Goal: Task Accomplishment & Management: Manage account settings

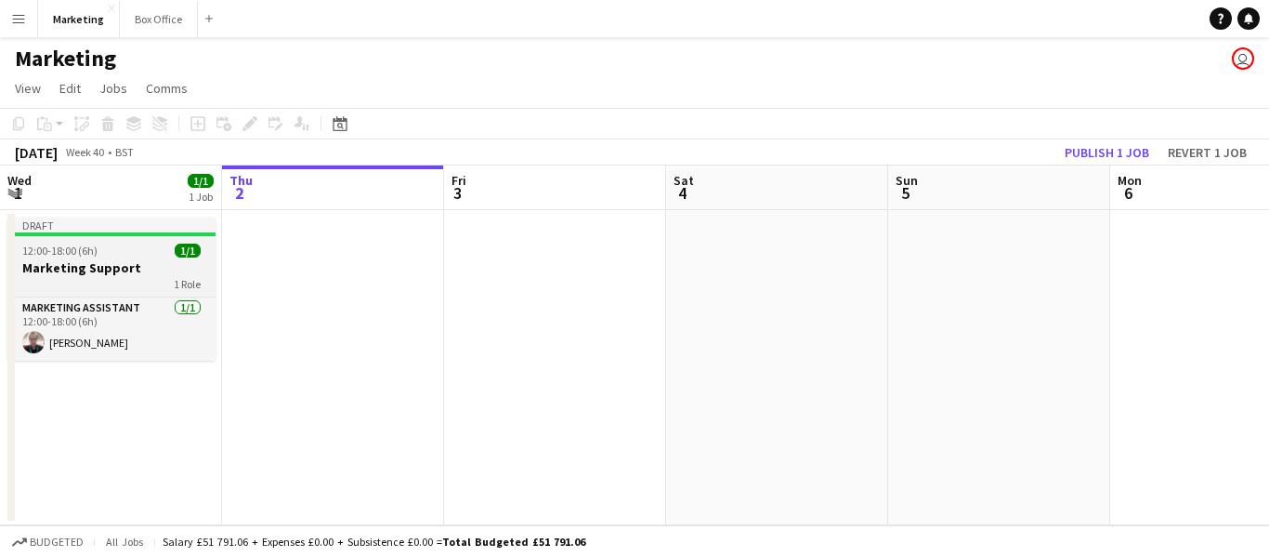
click at [50, 267] on h3 "Marketing Support" at bounding box center [111, 267] width 208 height 17
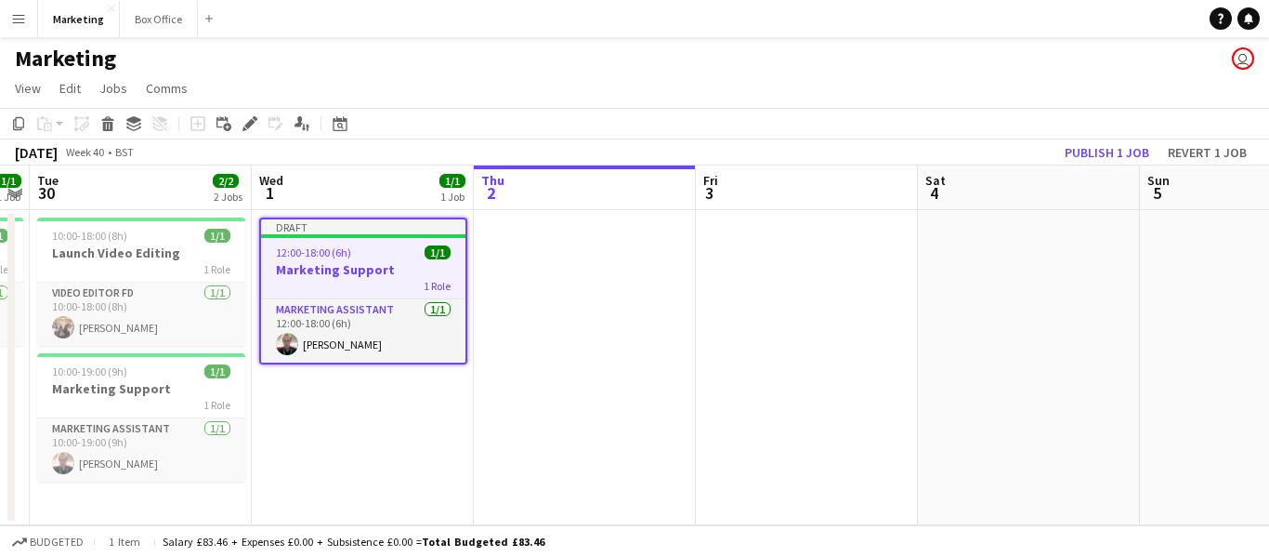
scroll to position [0, 414]
drag, startPoint x: 57, startPoint y: 268, endPoint x: 309, endPoint y: 296, distance: 254.4
click at [309, 296] on app-calendar-viewport "Sun 28 Mon 29 1/1 1 Job Tue 30 2/2 2 Jobs Wed 1 1/1 1 Job Thu 2 Fri 3 Sat 4 Sun…" at bounding box center [634, 345] width 1269 height 360
click at [324, 259] on app-job-card "Draft 12:00-18:00 (6h) 1/1 Marketing Support 1 Role Marketing Assistant [DATE] …" at bounding box center [364, 290] width 208 height 147
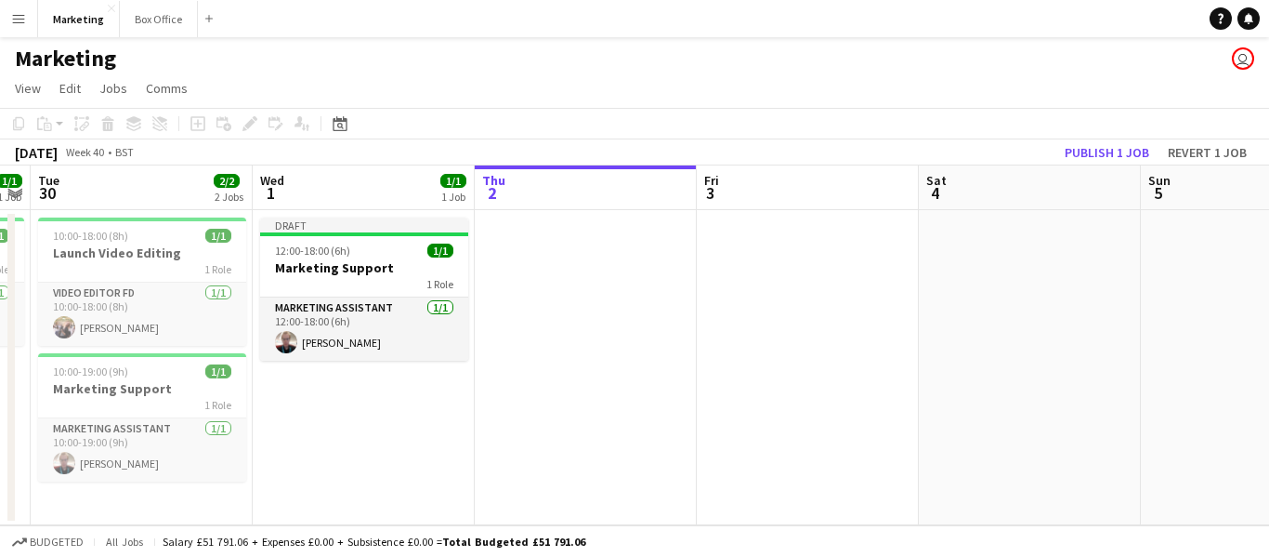
click at [587, 274] on app-date-cell at bounding box center [586, 367] width 222 height 315
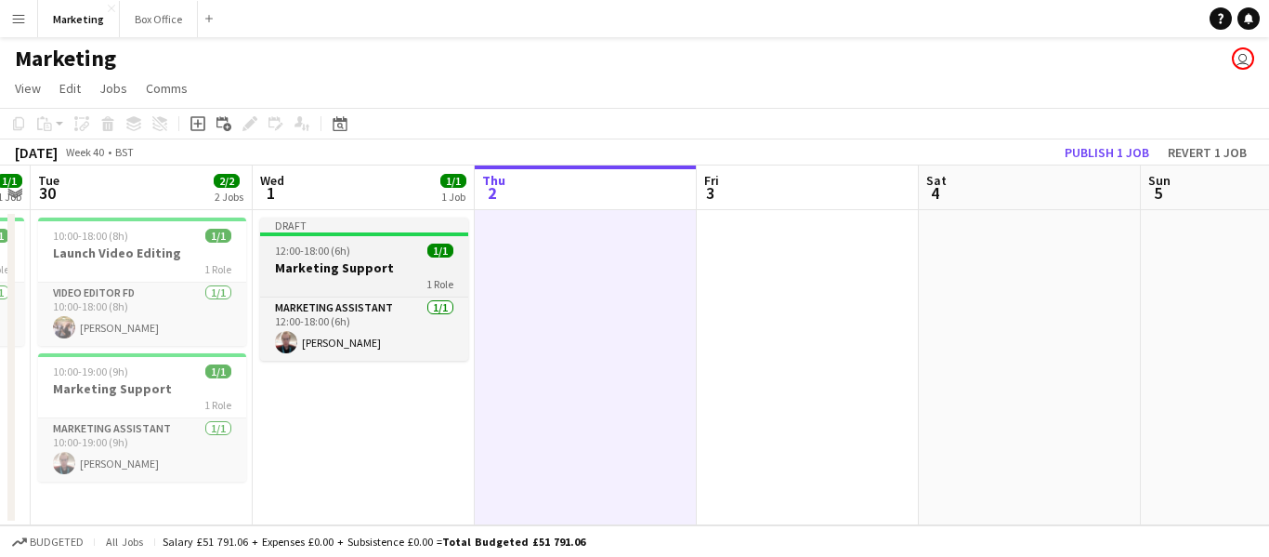
click at [345, 258] on app-job-card "Draft 12:00-18:00 (6h) 1/1 Marketing Support 1 Role Marketing Assistant [DATE] …" at bounding box center [364, 288] width 208 height 143
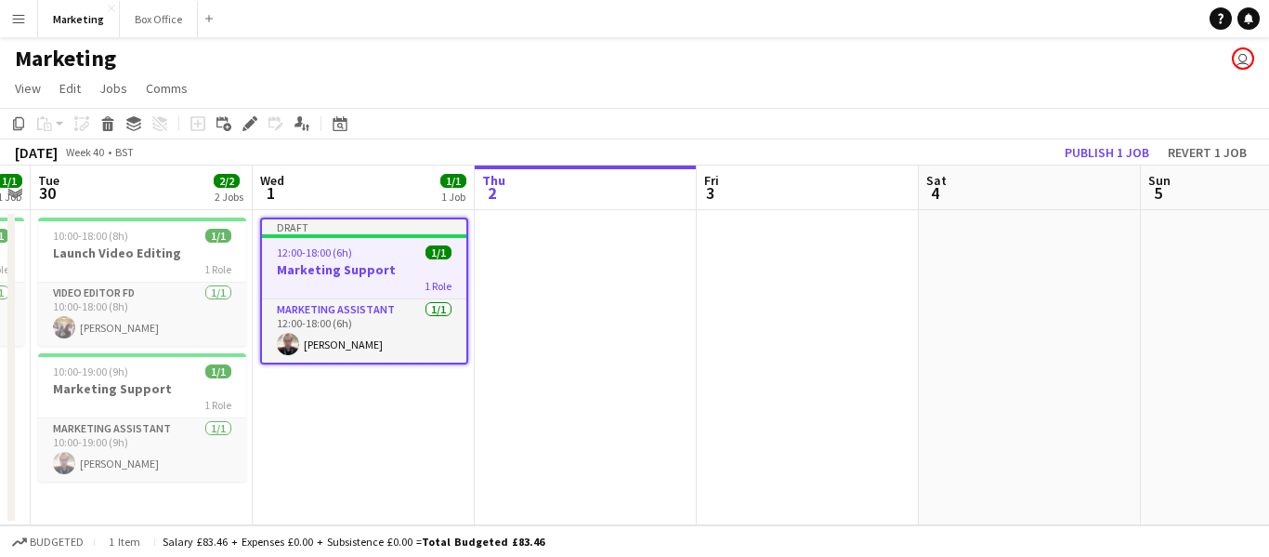
click at [602, 331] on app-date-cell at bounding box center [586, 367] width 222 height 315
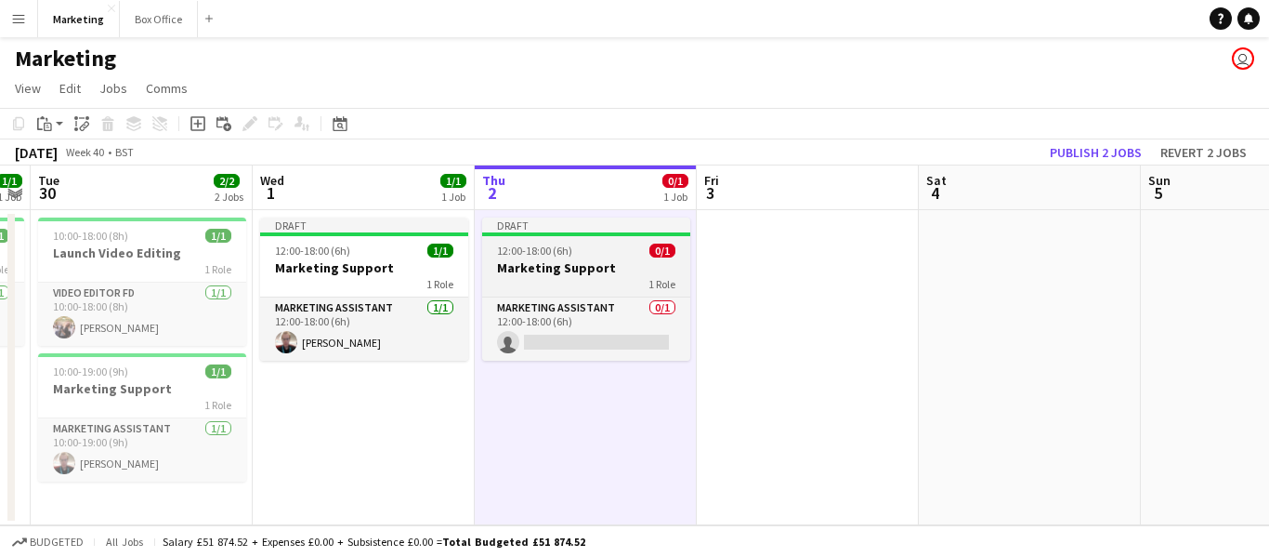
click at [524, 248] on span "12:00-18:00 (6h)" at bounding box center [534, 250] width 75 height 14
click at [524, 249] on span "12:00-18:00 (6h)" at bounding box center [534, 250] width 75 height 14
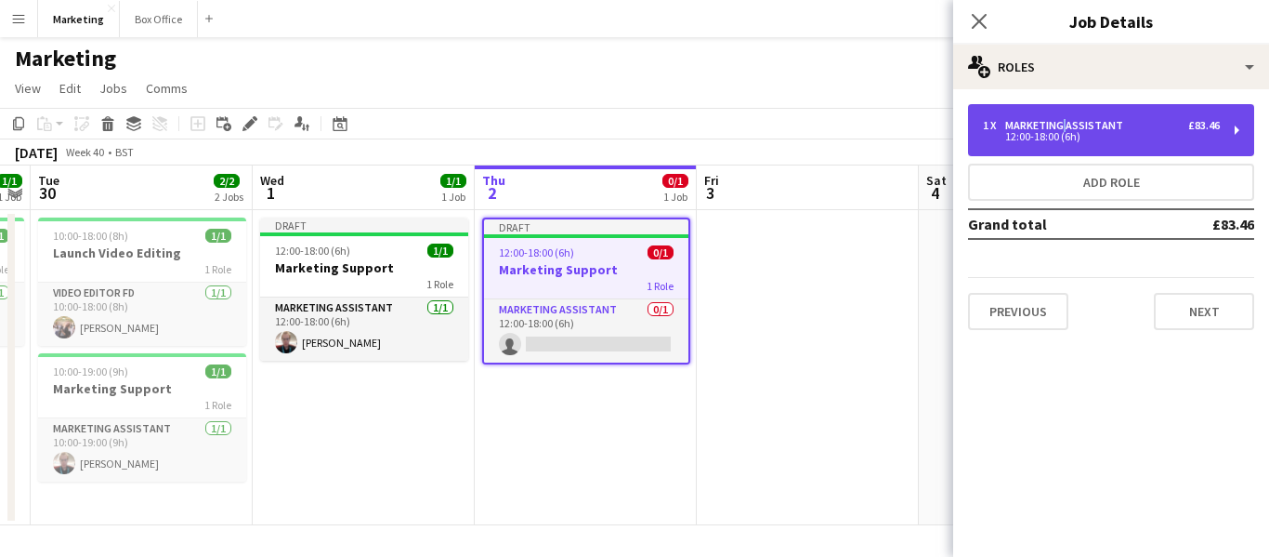
click at [1061, 125] on div "Marketing Assistant" at bounding box center [1068, 125] width 125 height 13
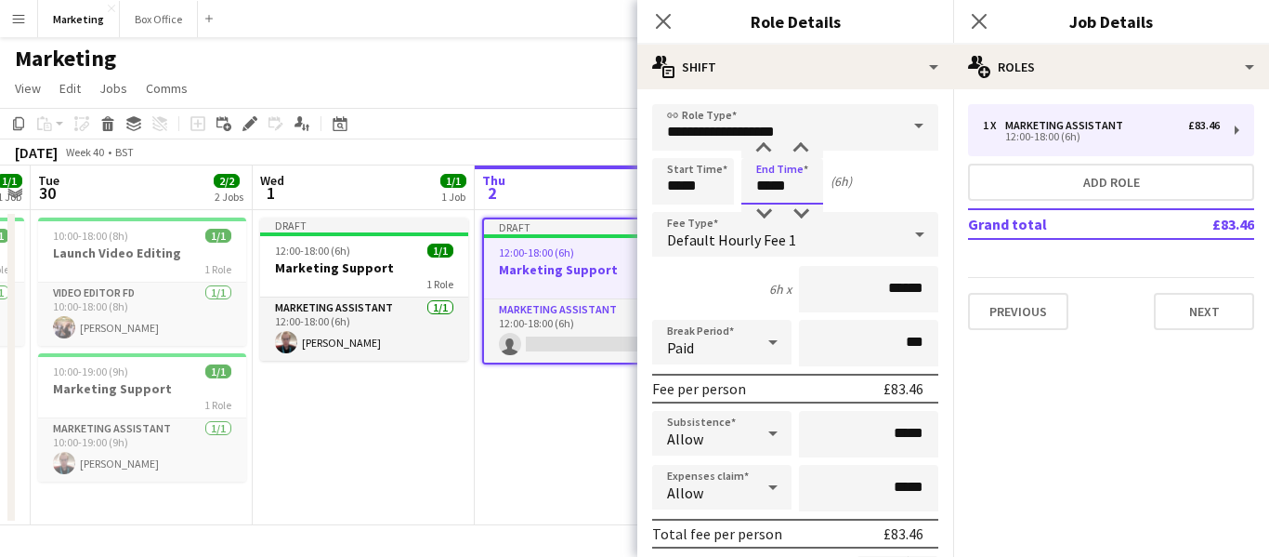
drag, startPoint x: 770, startPoint y: 186, endPoint x: 762, endPoint y: 191, distance: 10.1
click at [762, 191] on input "*****" at bounding box center [783, 181] width 82 height 46
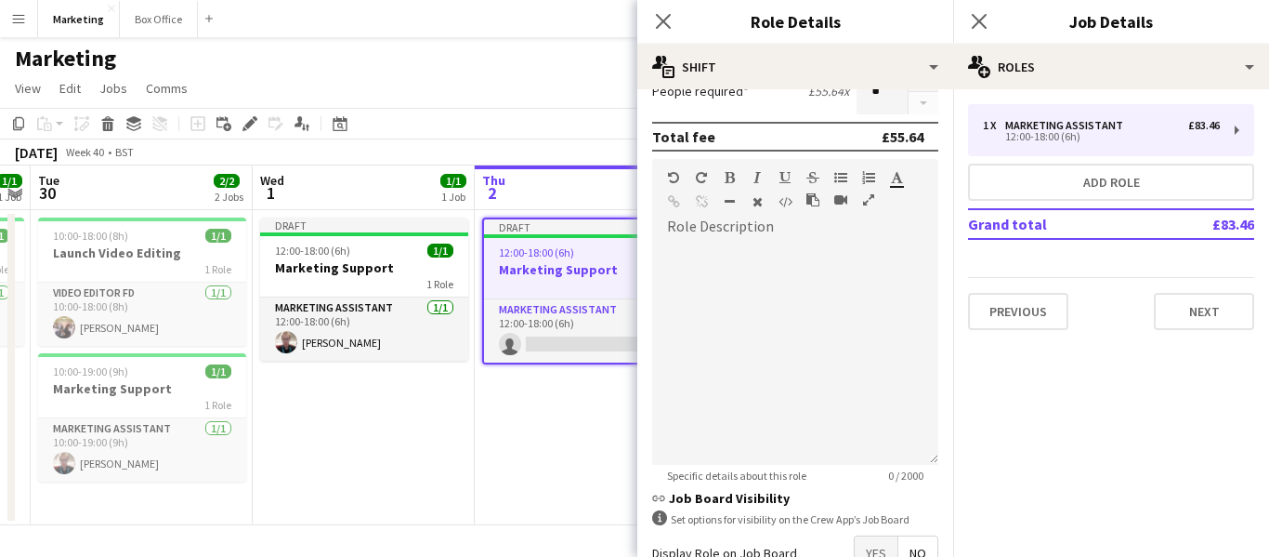
scroll to position [607, 0]
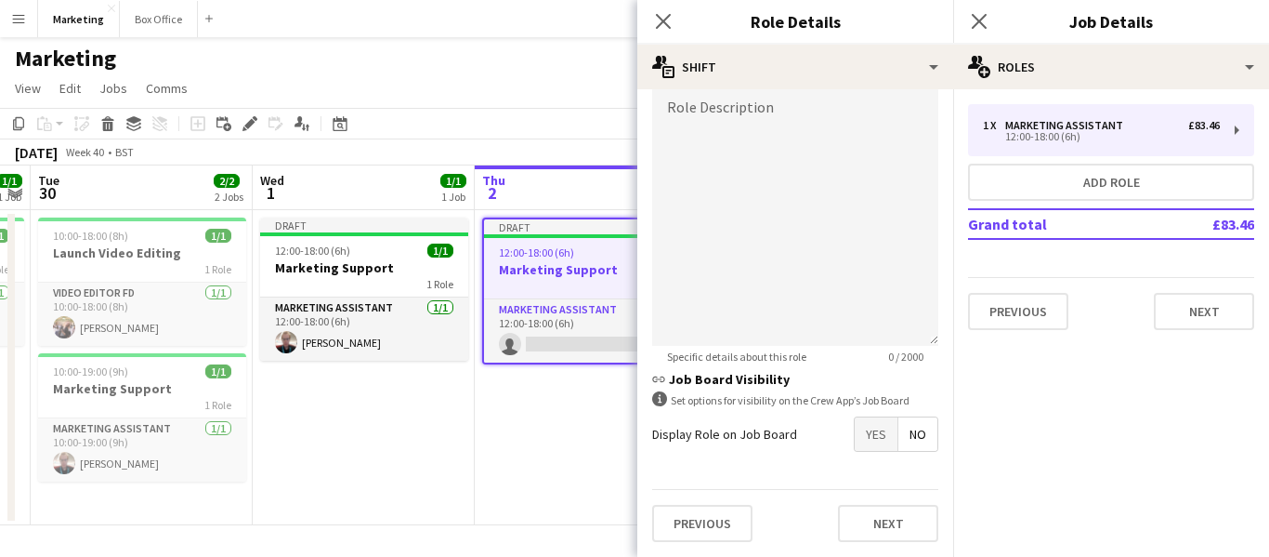
type input "*****"
click at [1121, 468] on mat-expansion-panel "pencil3 General details 1 x Marketing Assistant £83.46 12:00-18:00 (6h) Add rol…" at bounding box center [1111, 322] width 316 height 467
click at [659, 10] on app-icon "Close pop-in" at bounding box center [664, 21] width 27 height 27
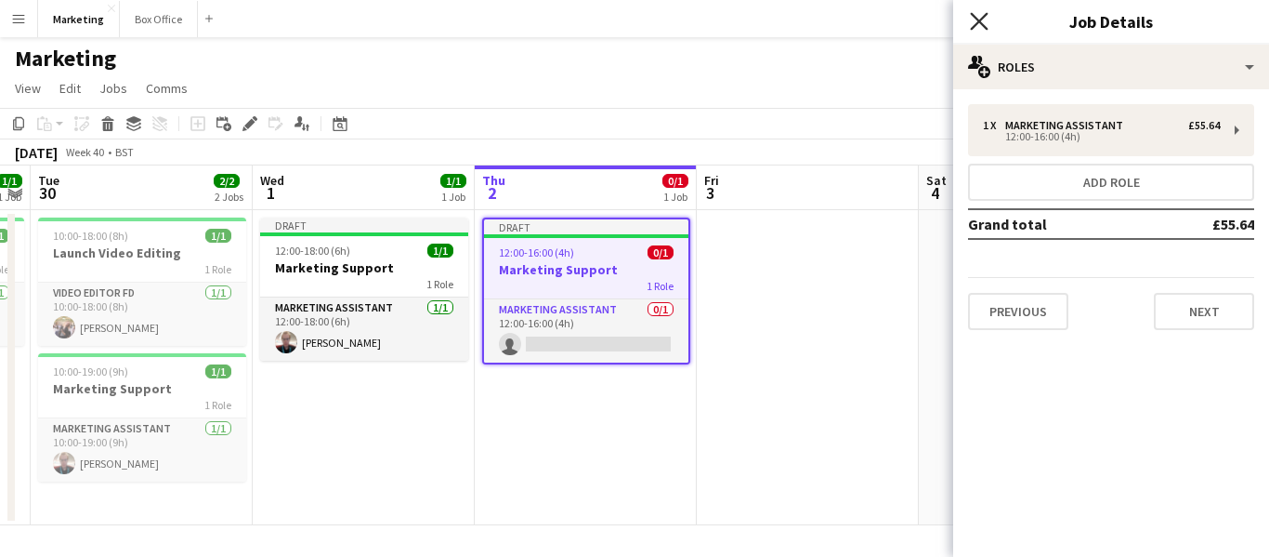
click at [977, 20] on icon "Close pop-in" at bounding box center [979, 21] width 18 height 18
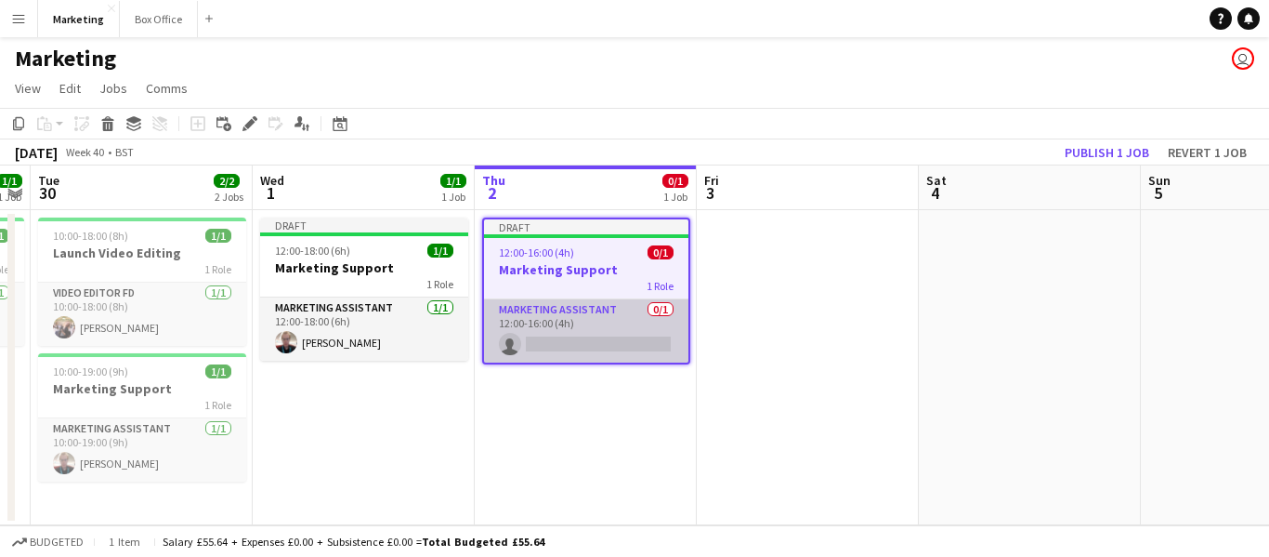
click at [540, 322] on app-card-role "Marketing Assistant 0/1 12:00-16:00 (4h) single-neutral-actions" at bounding box center [586, 330] width 204 height 63
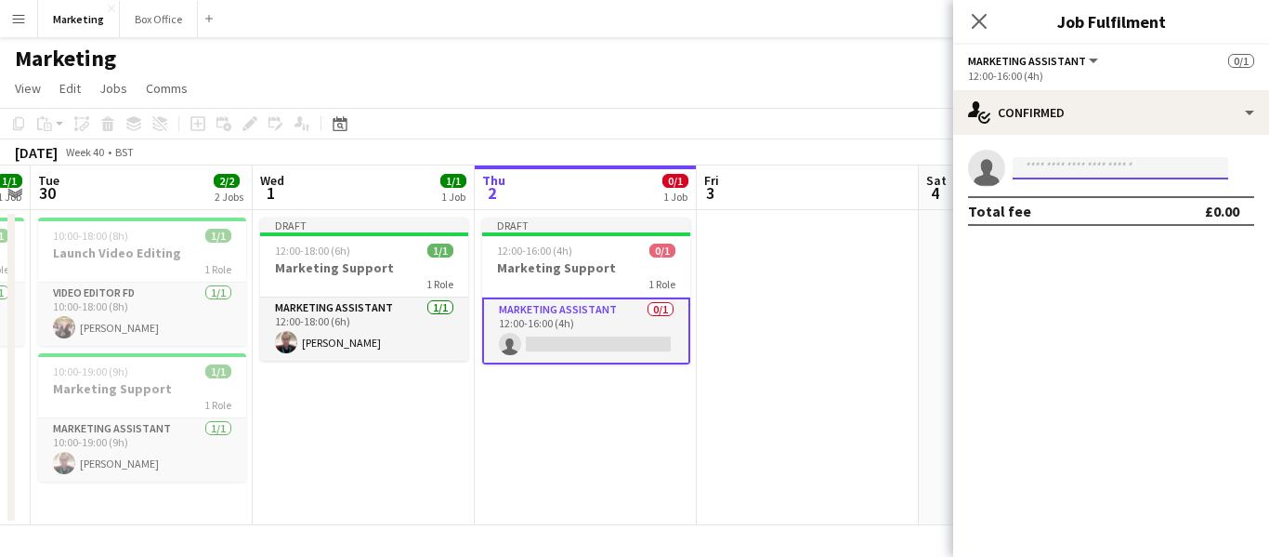
click at [1086, 163] on input at bounding box center [1121, 168] width 216 height 22
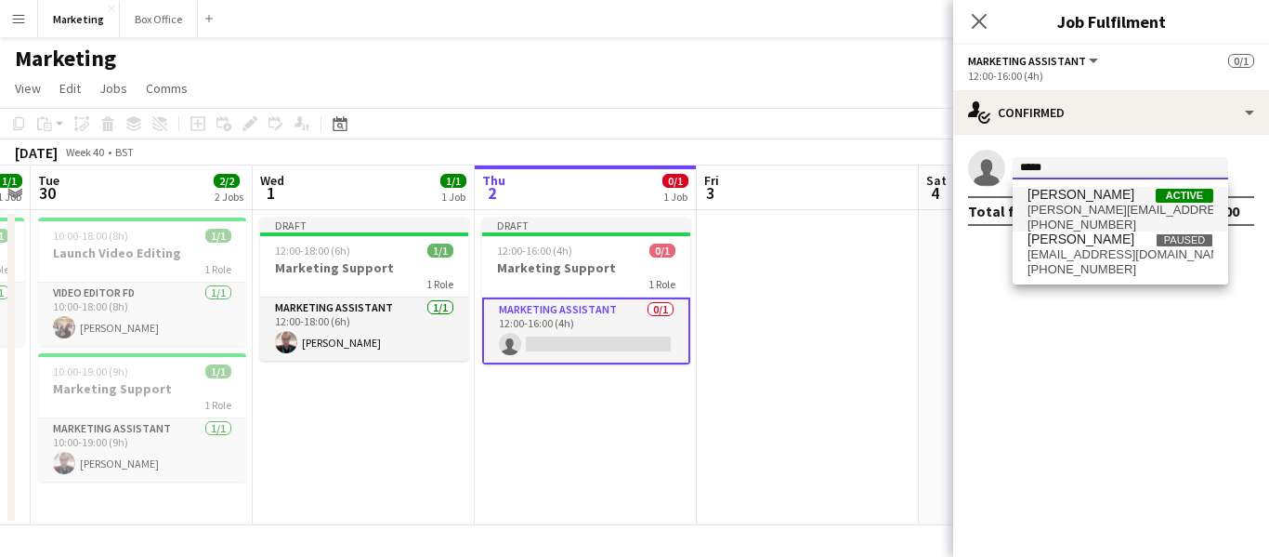
type input "*****"
click at [1085, 191] on span "[PERSON_NAME]" at bounding box center [1081, 195] width 107 height 16
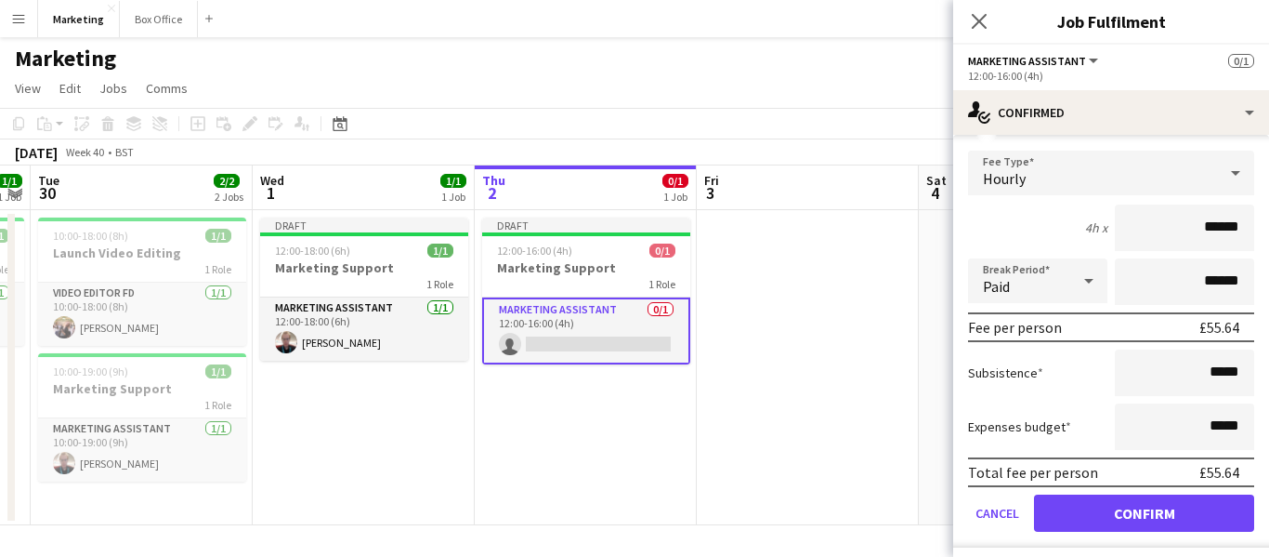
scroll to position [106, 0]
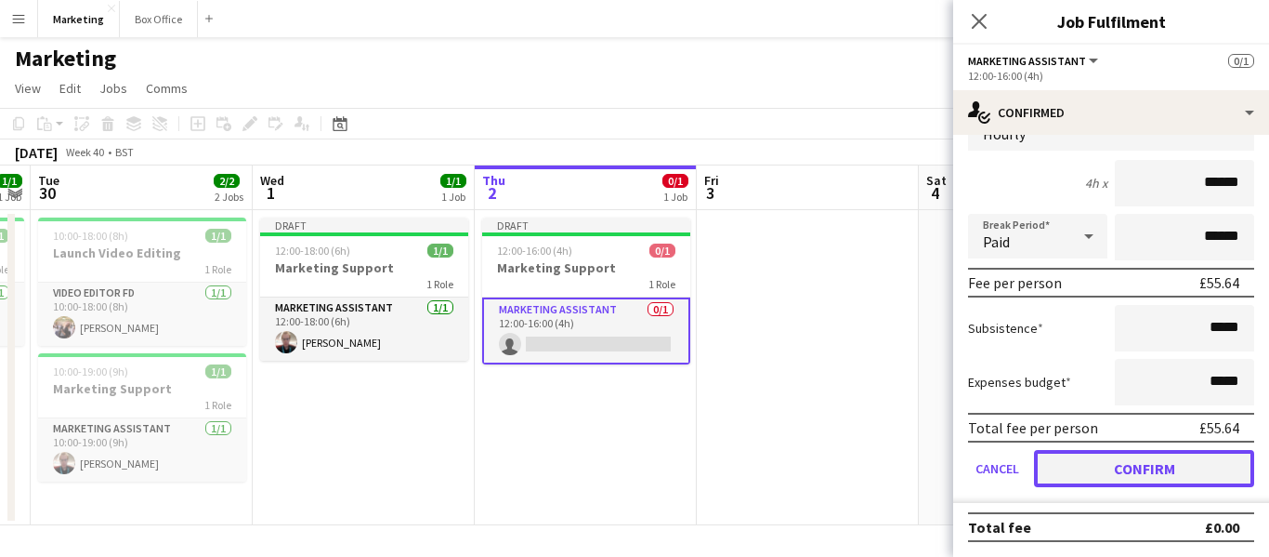
click at [1129, 467] on button "Confirm" at bounding box center [1144, 468] width 220 height 37
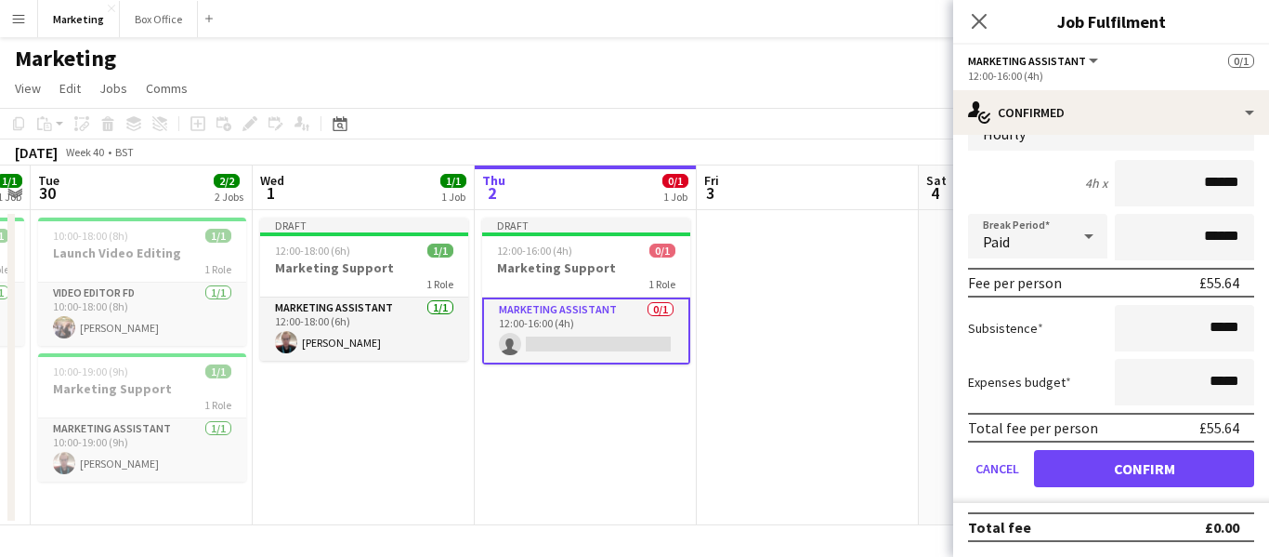
scroll to position [0, 0]
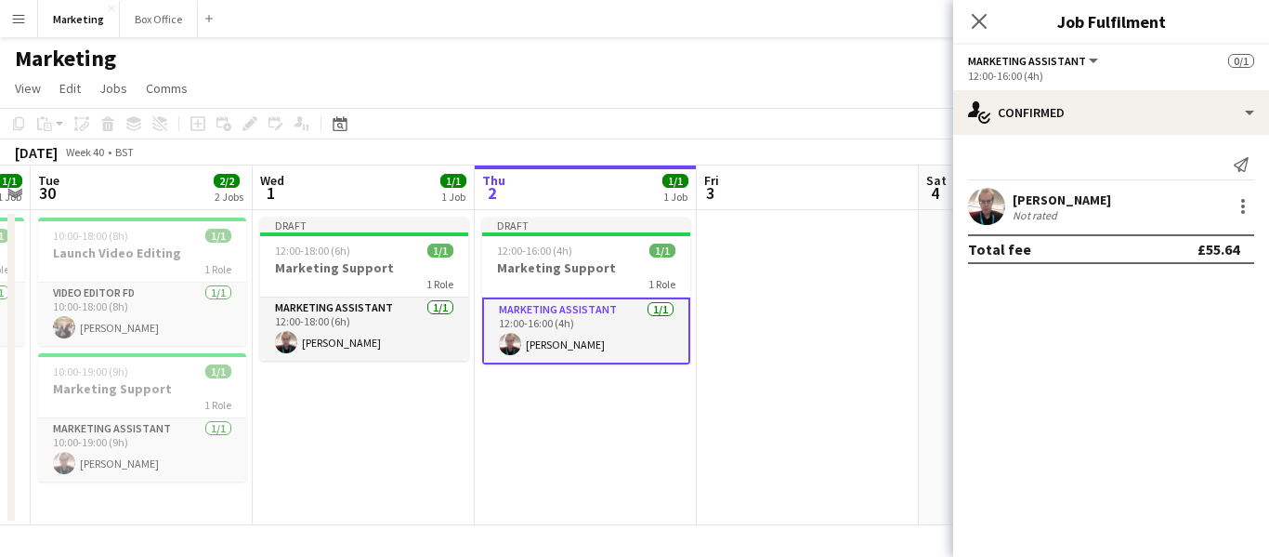
click at [585, 447] on app-date-cell "Draft 12:00-16:00 (4h) 1/1 Marketing Support 1 Role Marketing Assistant [DATE] …" at bounding box center [586, 367] width 222 height 315
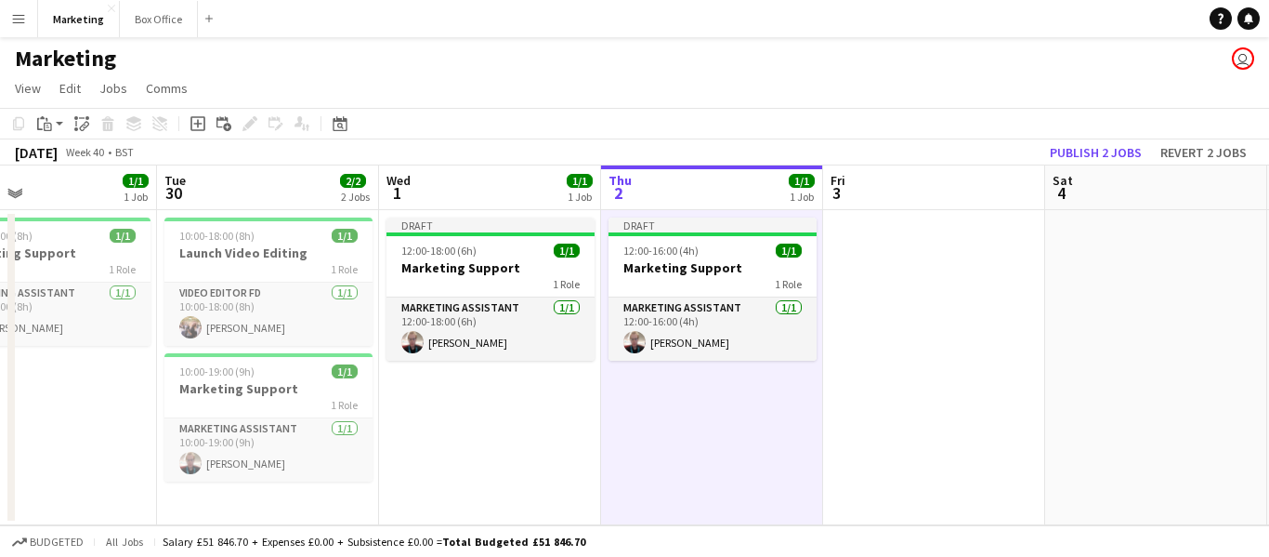
drag, startPoint x: 386, startPoint y: 474, endPoint x: 503, endPoint y: 503, distance: 120.6
click at [510, 503] on app-calendar-viewport "Fri 26 Sat 27 Sun 28 Mon 29 1/1 1 Job Tue 30 2/2 2 Jobs Wed 1 1/1 1 Job Thu 2 1…" at bounding box center [634, 345] width 1269 height 360
click at [775, 465] on app-date-cell "Draft 12:00-16:00 (4h) 1/1 Marketing Support 1 Role Marketing Assistant [DATE] …" at bounding box center [710, 367] width 222 height 315
